Goal: Use online tool/utility: Utilize a website feature to perform a specific function

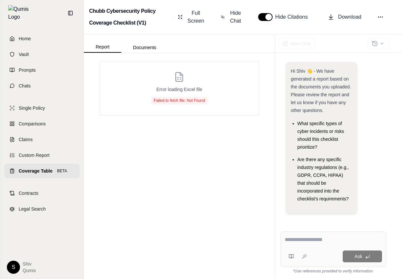
click at [39, 168] on span "Coverage Table" at bounding box center [36, 171] width 34 height 7
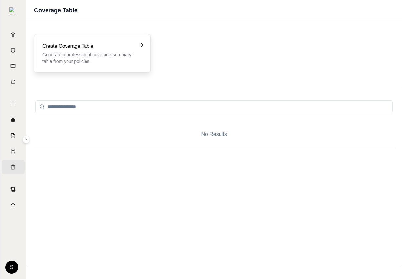
click at [85, 50] on h3 "Create Coverage Table" at bounding box center [87, 46] width 91 height 8
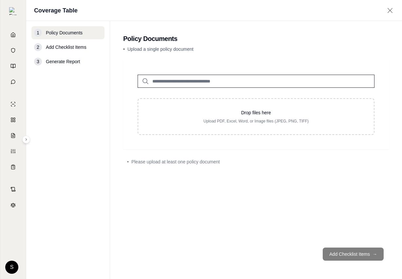
click at [182, 82] on input "search" at bounding box center [256, 81] width 237 height 13
type input "*"
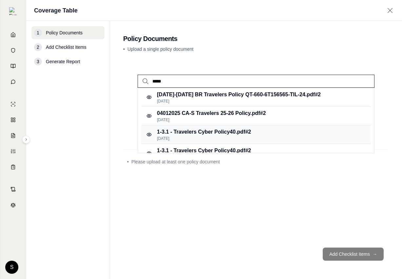
type input "*****"
click at [201, 136] on p "Feb 22, 2025" at bounding box center [204, 138] width 94 height 5
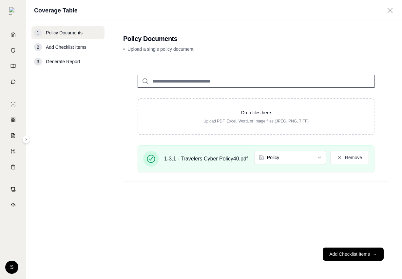
click at [165, 80] on input "search" at bounding box center [256, 81] width 237 height 13
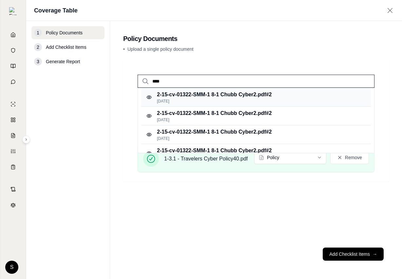
type input "****"
click at [221, 96] on p "2-15-cv-01322-SMM-1 8-1 Chubb Cyber2.pdf #2" at bounding box center [214, 95] width 115 height 8
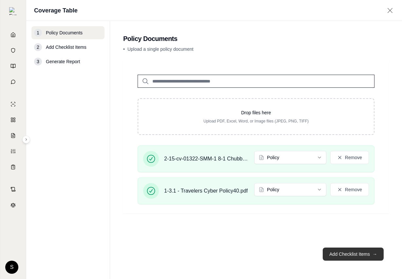
click at [359, 250] on button "Add Checklist Items →" at bounding box center [353, 254] width 61 height 13
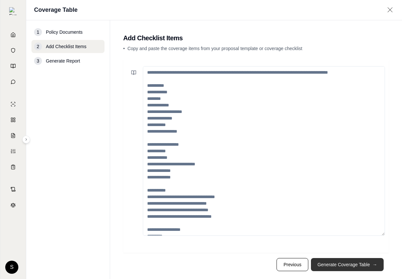
click at [363, 264] on button "Generate Coverage Table →" at bounding box center [347, 264] width 73 height 13
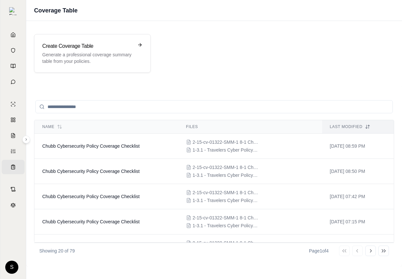
click at [83, 26] on div "Create Coverage Table Generate a professional coverage summary table from your …" at bounding box center [214, 144] width 376 height 246
click at [88, 54] on p "Generate a professional coverage summary table from your policies." at bounding box center [87, 57] width 91 height 13
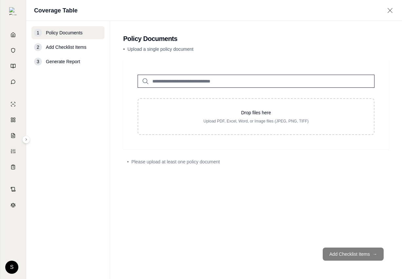
click at [173, 85] on input "search" at bounding box center [256, 81] width 237 height 13
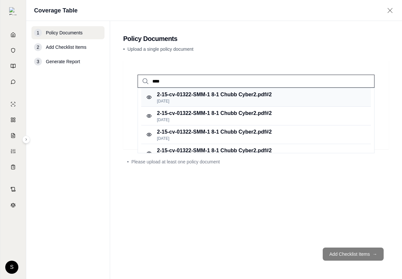
type input "****"
click at [202, 96] on p "2-15-cv-01322-SMM-1 8-1 Chubb Cyber2.pdf #2" at bounding box center [214, 95] width 115 height 8
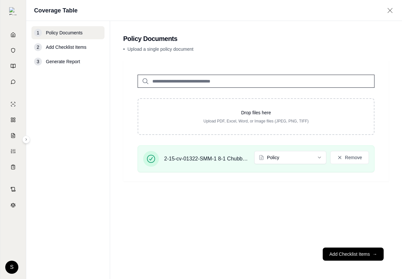
click at [185, 77] on input "search" at bounding box center [256, 81] width 237 height 13
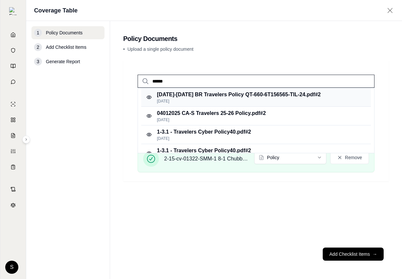
type input "******"
click at [216, 96] on p "2024-2026 BR Travelers Policy QT-660-6T156565-TIL-24.pdf #2" at bounding box center [239, 95] width 164 height 8
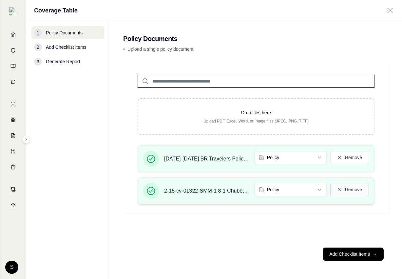
click at [366, 184] on button "Remove" at bounding box center [349, 189] width 39 height 13
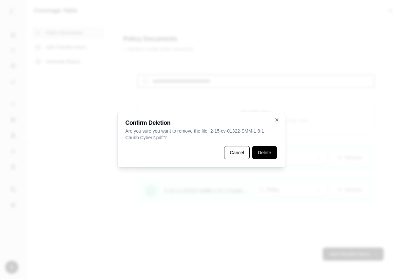
click at [261, 149] on button "Delete" at bounding box center [264, 152] width 24 height 13
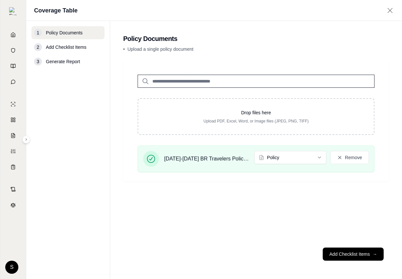
click at [199, 82] on input "search" at bounding box center [256, 81] width 237 height 13
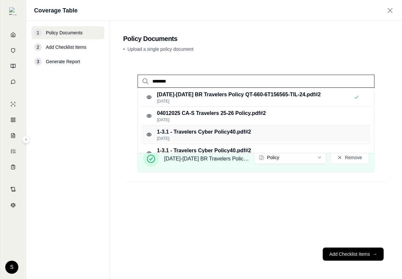
type input "********"
click at [228, 137] on p "[DATE]" at bounding box center [204, 138] width 94 height 5
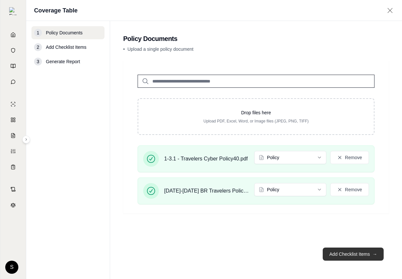
click at [373, 254] on span "→" at bounding box center [375, 254] width 5 height 7
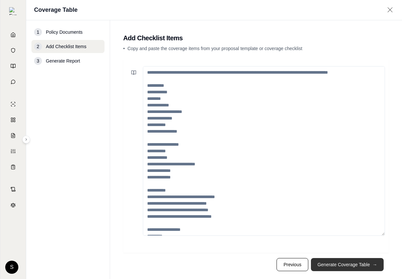
click at [361, 265] on button "Generate Coverage Table →" at bounding box center [347, 264] width 73 height 13
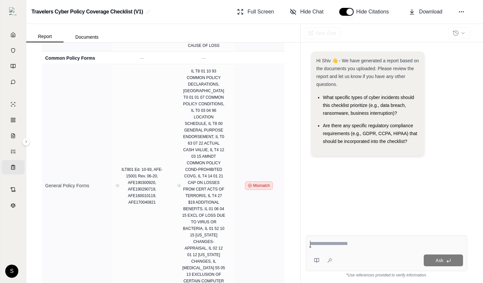
scroll to position [1040, 0]
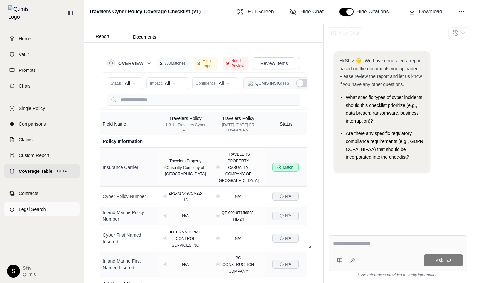
click at [13, 202] on link "Legal Search" at bounding box center [41, 209] width 75 height 14
click at [28, 190] on span "Contracts" at bounding box center [29, 193] width 20 height 7
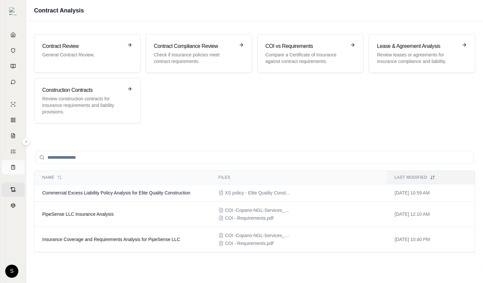
click at [13, 170] on link "Coverage Table BETA" at bounding box center [13, 167] width 23 height 14
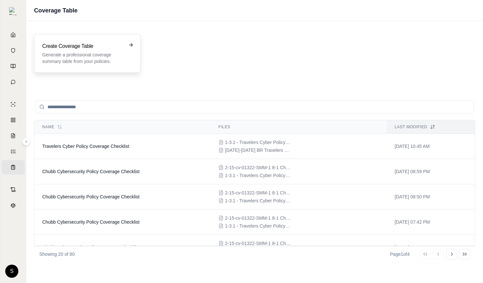
click at [119, 49] on h3 "Create Coverage Table" at bounding box center [82, 46] width 81 height 8
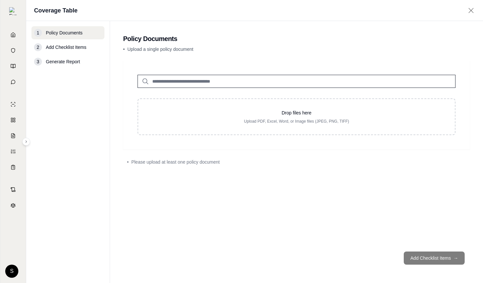
click at [182, 77] on input "search" at bounding box center [297, 81] width 318 height 13
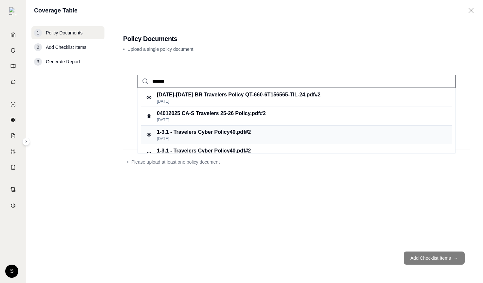
type input "*******"
click at [210, 135] on p "1-3.1 - Travelers Cyber Policy40.pdf #2" at bounding box center [204, 132] width 94 height 8
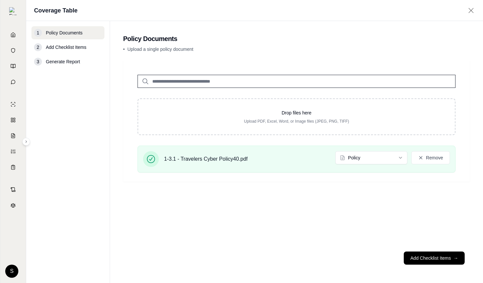
click at [171, 83] on input "search" at bounding box center [297, 81] width 318 height 13
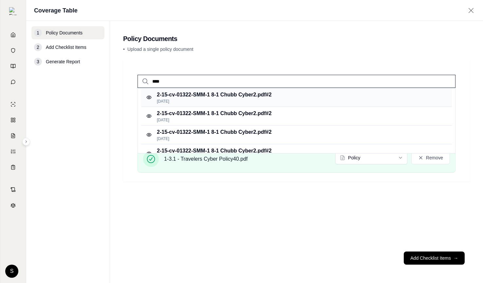
type input "****"
click at [225, 96] on p "2-15-cv-01322-SMM-1 8-1 Chubb Cyber2.pdf #2" at bounding box center [214, 95] width 115 height 8
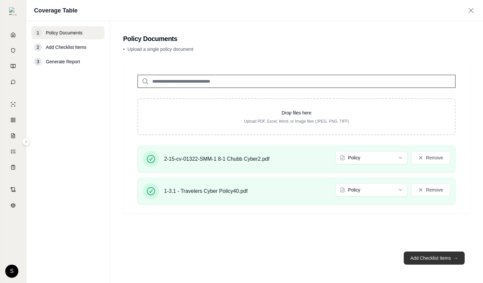
click at [435, 256] on button "Add Checklist Items →" at bounding box center [434, 257] width 61 height 13
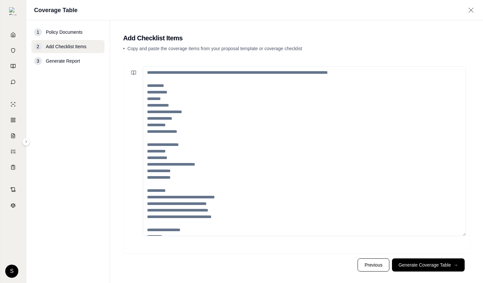
click at [428, 271] on footer "Previous Generate Coverage Table →" at bounding box center [296, 265] width 347 height 24
click at [428, 263] on button "Generate Coverage Table →" at bounding box center [428, 264] width 73 height 13
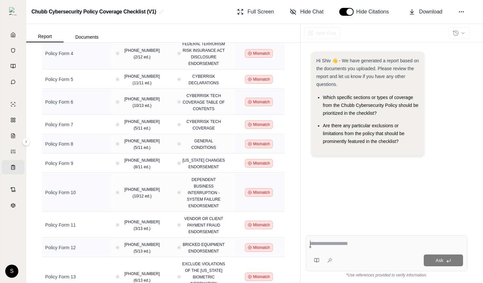
scroll to position [792, 0]
